Goal: Information Seeking & Learning: Learn about a topic

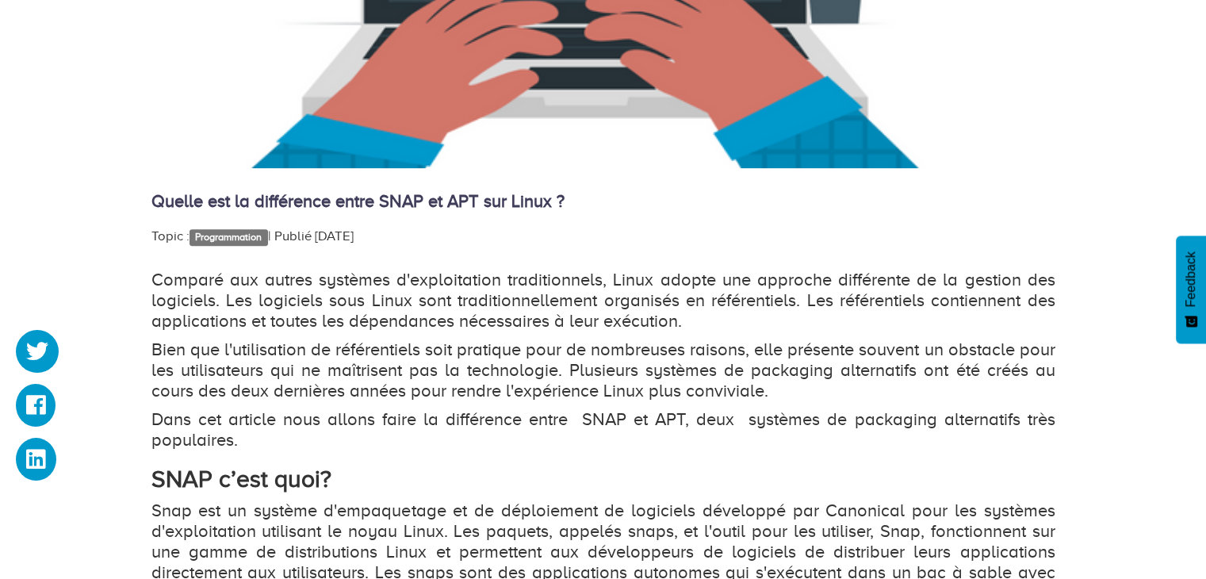
scroll to position [714, 0]
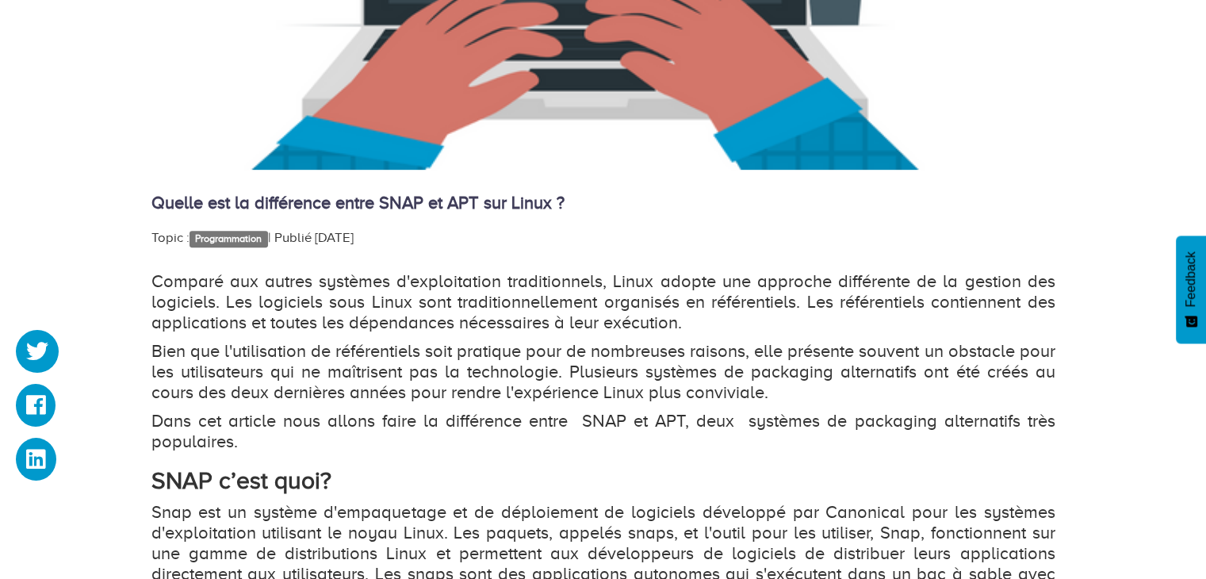
drag, startPoint x: 438, startPoint y: 215, endPoint x: 520, endPoint y: 210, distance: 81.8
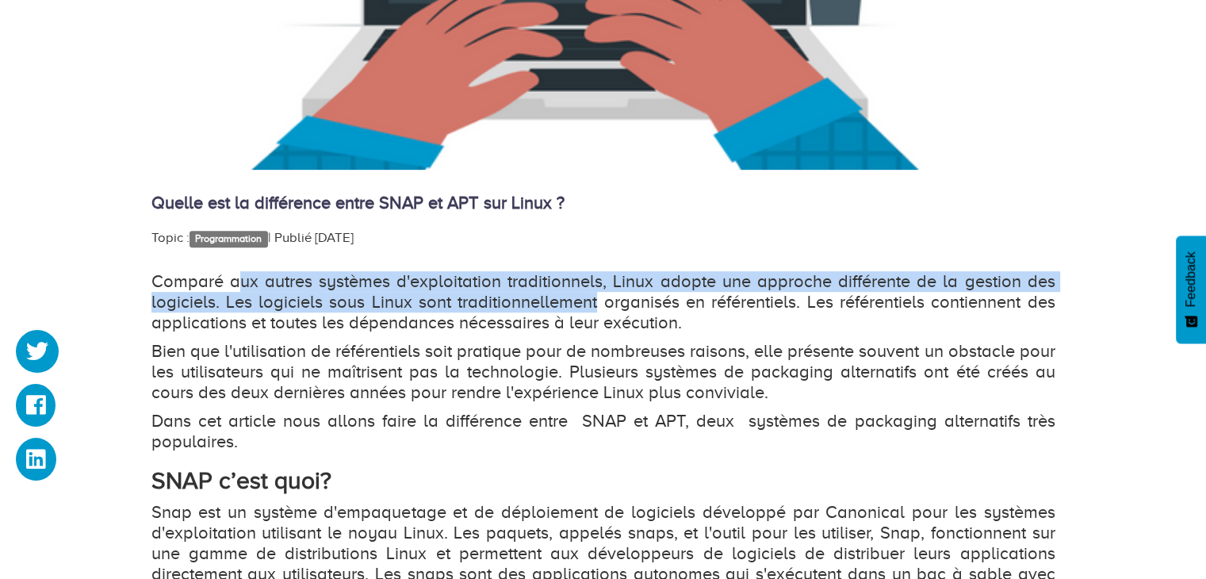
drag, startPoint x: 240, startPoint y: 273, endPoint x: 597, endPoint y: 296, distance: 358.5
click at [597, 296] on p "Comparé aux autres systèmes d'exploitation traditionnels, Linux adopte une appr…" at bounding box center [603, 302] width 904 height 62
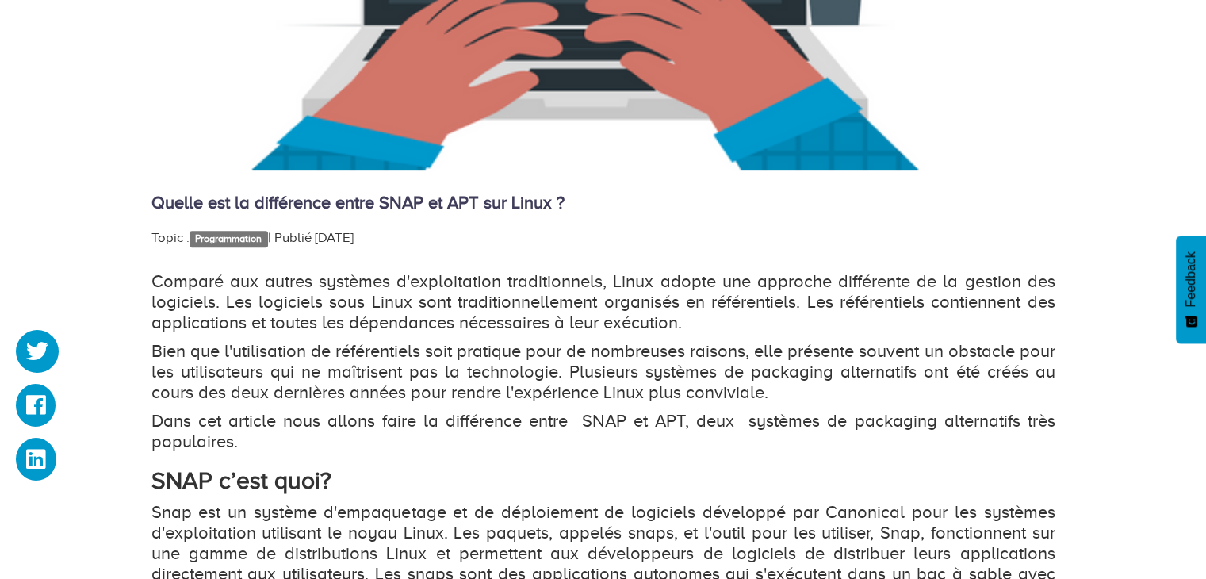
click at [800, 295] on p "Comparé aux autres systèmes d'exploitation traditionnels, Linux adopte une appr…" at bounding box center [603, 302] width 904 height 62
drag, startPoint x: 889, startPoint y: 296, endPoint x: 968, endPoint y: 293, distance: 79.4
click at [968, 293] on p "Comparé aux autres systèmes d'exploitation traditionnels, Linux adopte une appr…" at bounding box center [603, 302] width 904 height 62
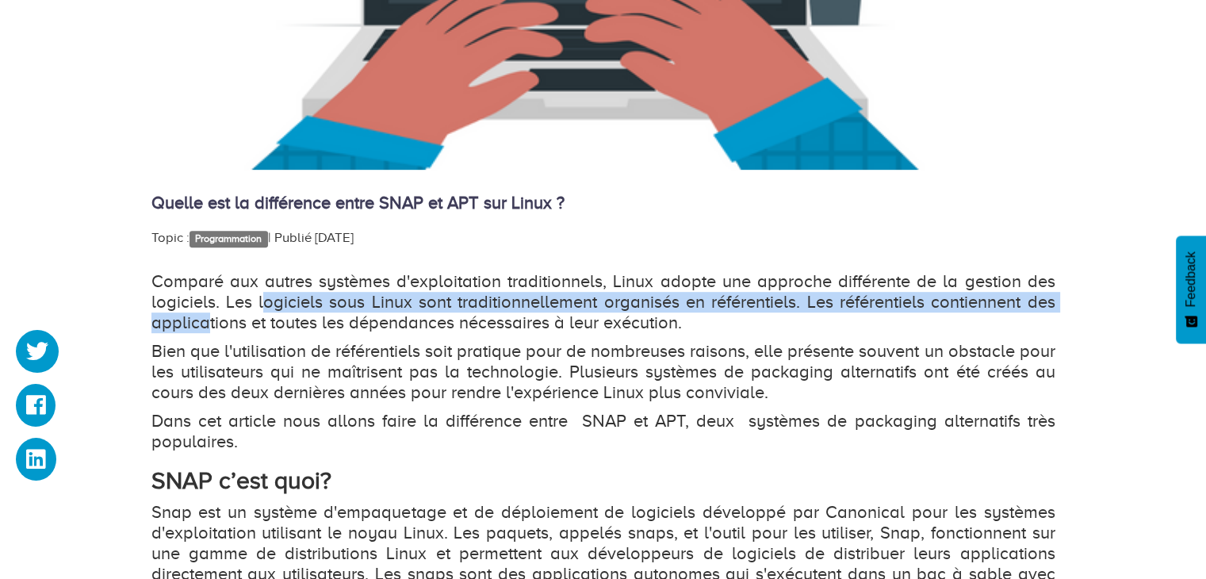
drag, startPoint x: 205, startPoint y: 312, endPoint x: 267, endPoint y: 305, distance: 61.4
click at [267, 305] on p "Comparé aux autres systèmes d'exploitation traditionnels, Linux adopte une appr…" at bounding box center [603, 302] width 904 height 62
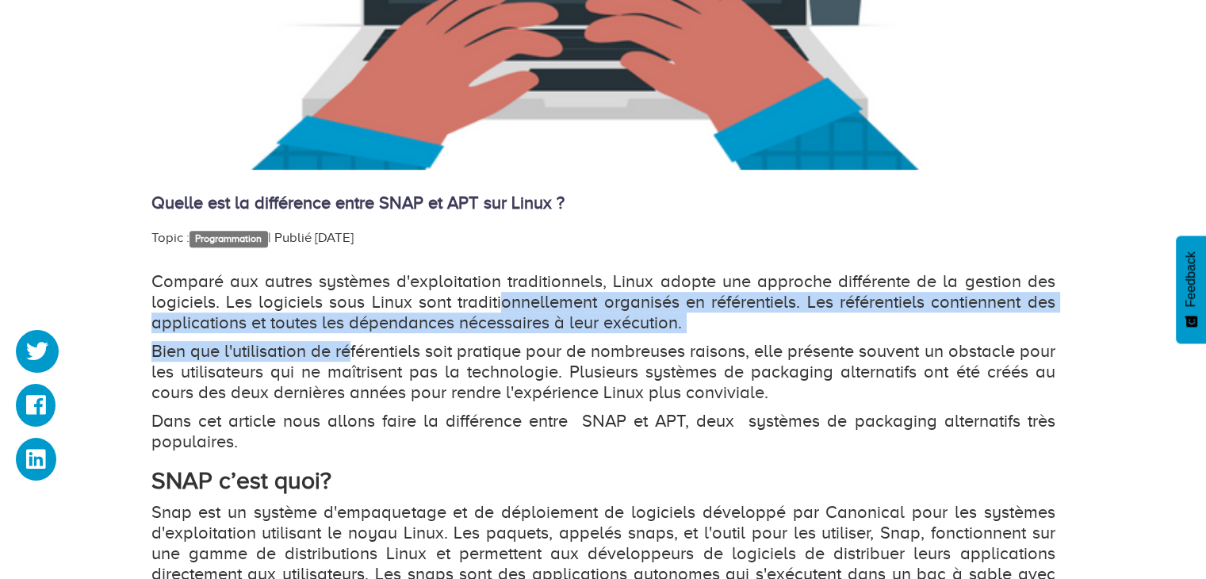
drag, startPoint x: 361, startPoint y: 334, endPoint x: 502, endPoint y: 309, distance: 143.4
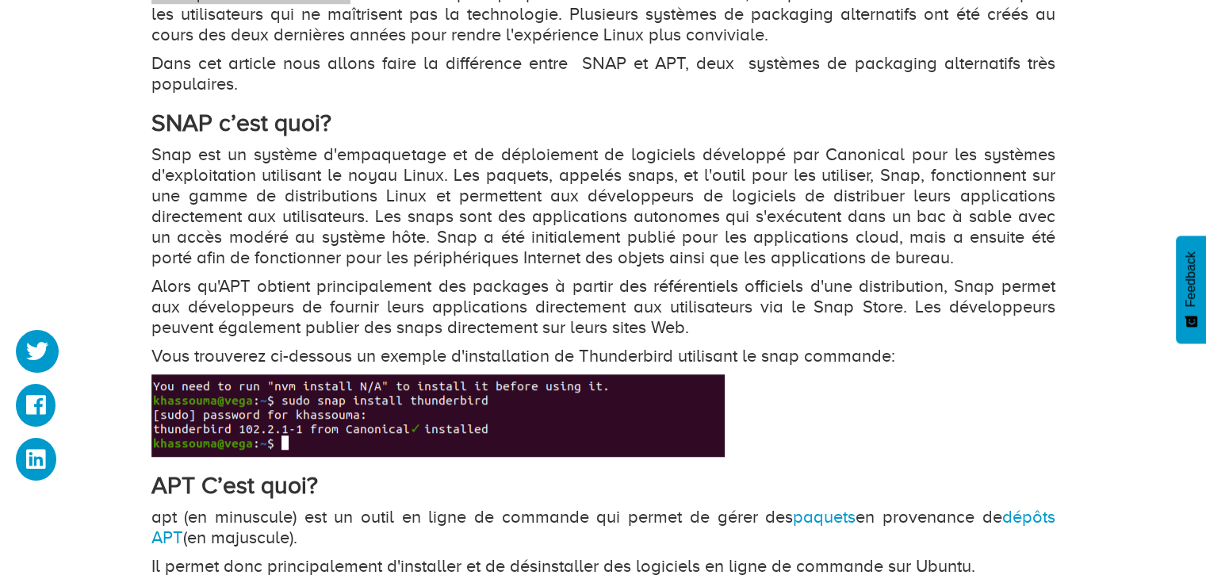
scroll to position [1031, 0]
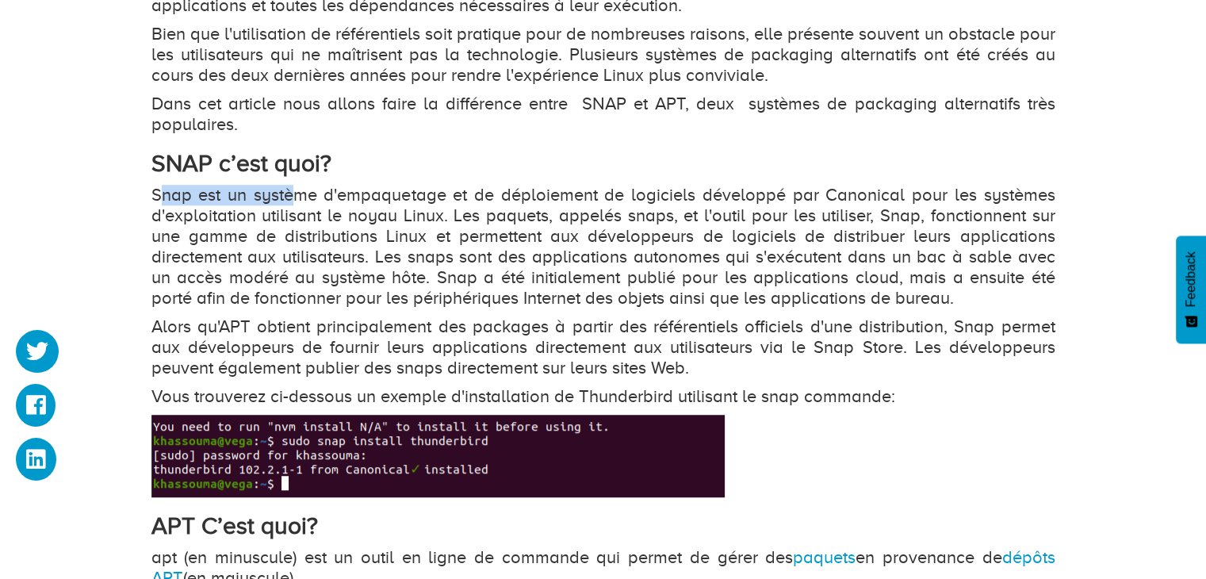
drag, startPoint x: 164, startPoint y: 195, endPoint x: 299, endPoint y: 194, distance: 134.8
click at [297, 194] on p "Snap est un système d'empaquetage et de déploiement de logiciels développé par …" at bounding box center [603, 247] width 904 height 124
drag, startPoint x: 322, startPoint y: 194, endPoint x: 431, endPoint y: 204, distance: 109.9
click at [431, 204] on p "Snap est un système d'empaquetage et de déploiement de logiciels développé par …" at bounding box center [603, 247] width 904 height 124
drag, startPoint x: 525, startPoint y: 208, endPoint x: 650, endPoint y: 208, distance: 124.5
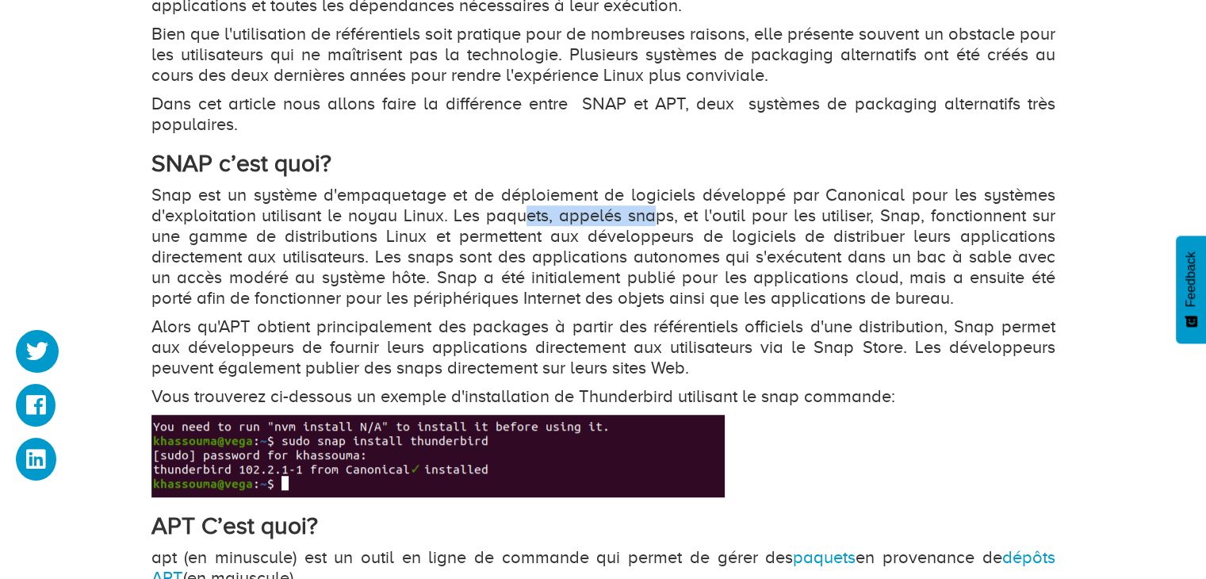
click at [650, 208] on p "Snap est un système d'empaquetage et de déploiement de logiciels développé par …" at bounding box center [603, 247] width 904 height 124
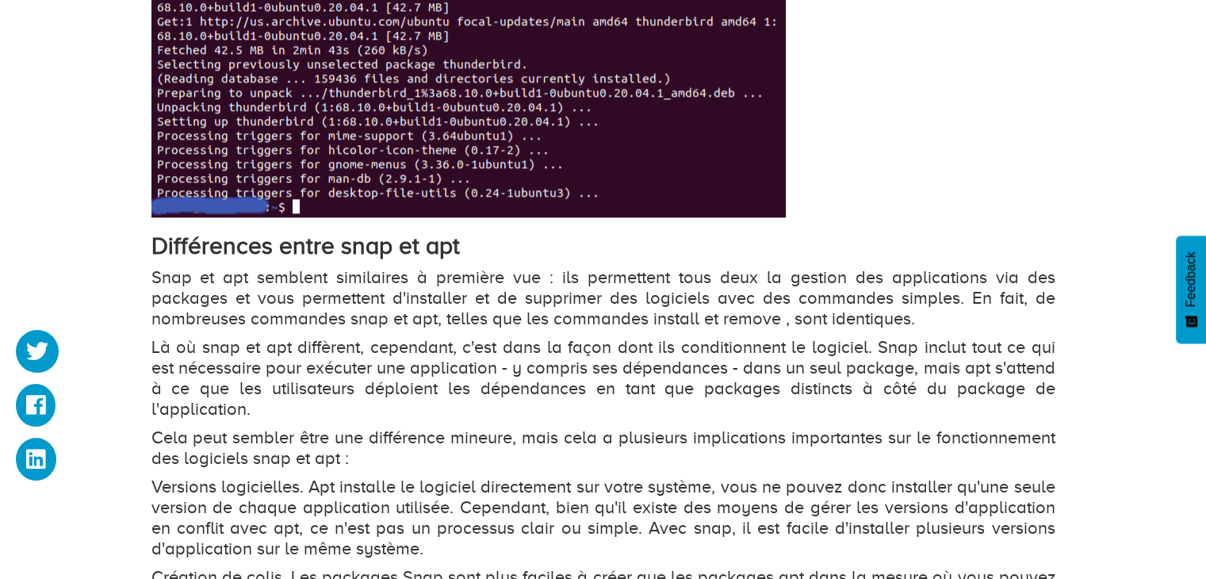
scroll to position [1983, 0]
